Goal: Find specific page/section: Find specific page/section

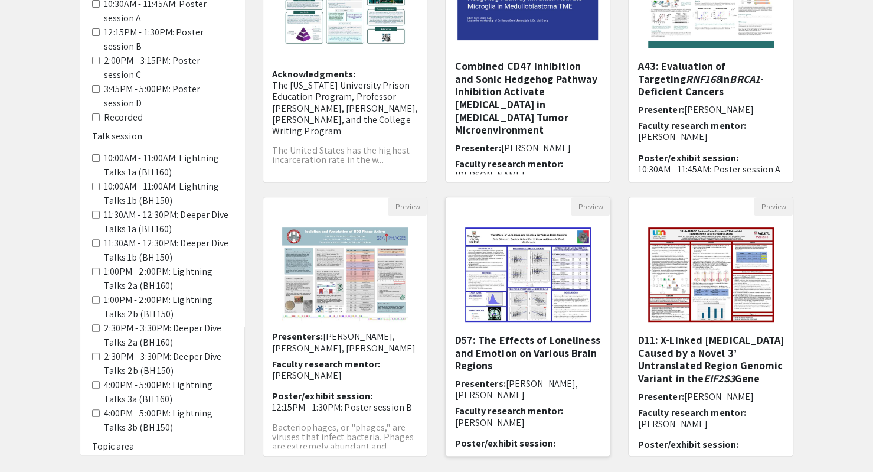
scroll to position [311, 0]
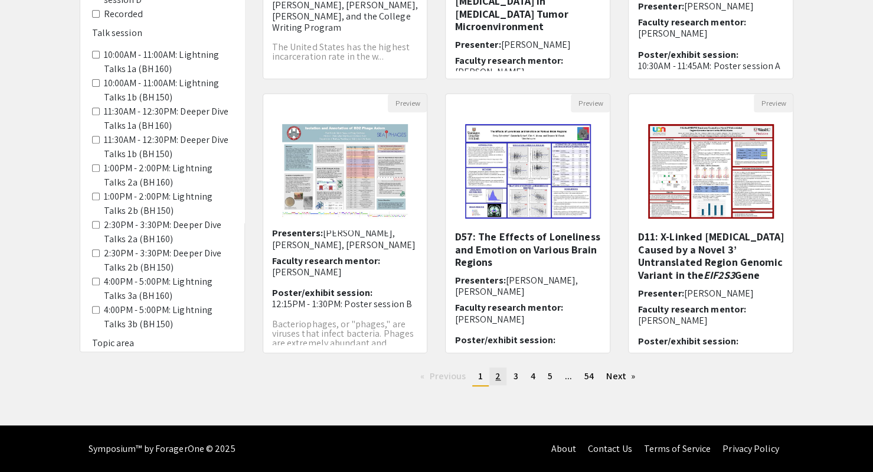
click at [492, 373] on link "page 2" at bounding box center [497, 376] width 17 height 18
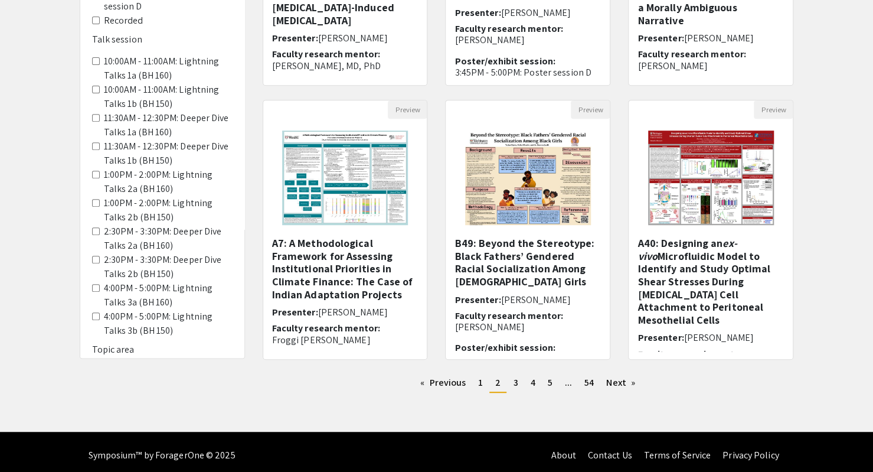
scroll to position [311, 0]
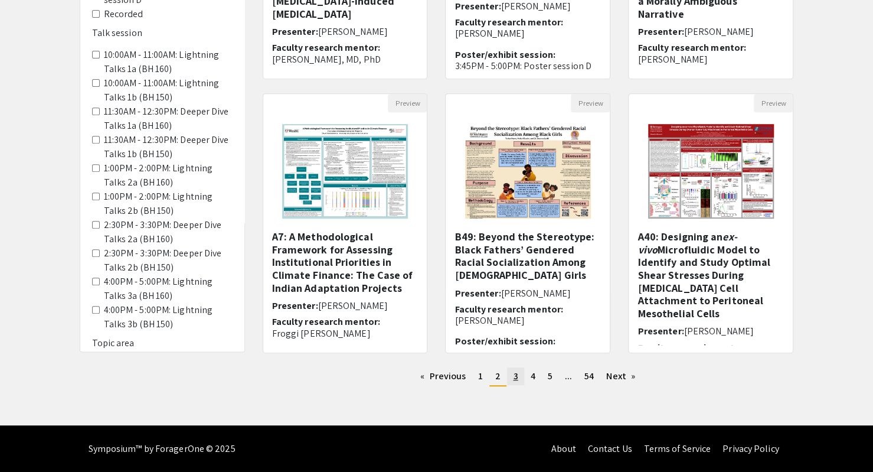
click at [513, 375] on span "3" at bounding box center [515, 376] width 5 height 12
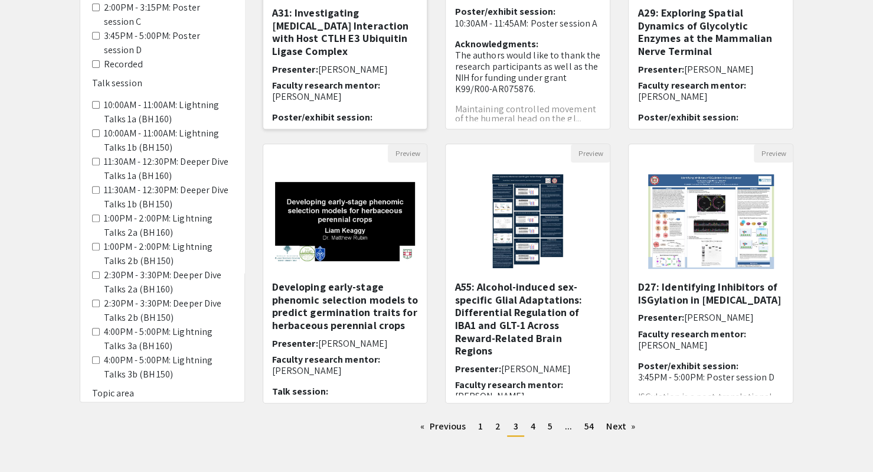
scroll to position [35, 0]
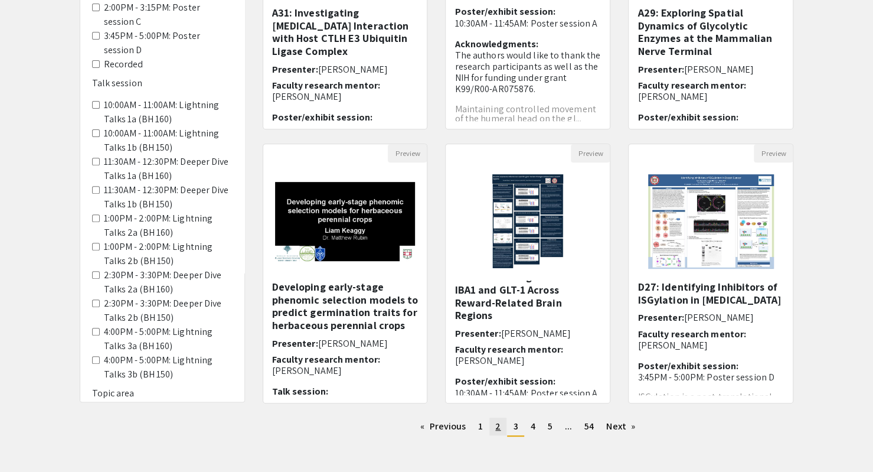
click at [496, 427] on span "2" at bounding box center [497, 426] width 5 height 12
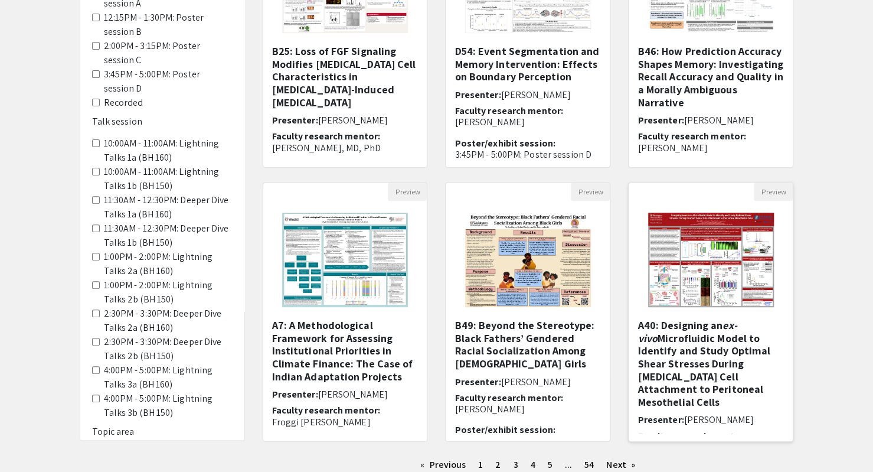
scroll to position [223, 0]
